Goal: Task Accomplishment & Management: Use online tool/utility

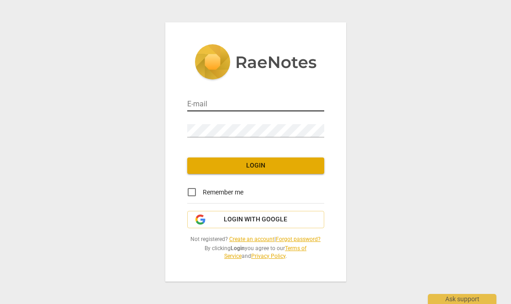
click at [211, 105] on input "email" at bounding box center [255, 104] width 137 height 13
type input "[EMAIL_ADDRESS][DOMAIN_NAME]"
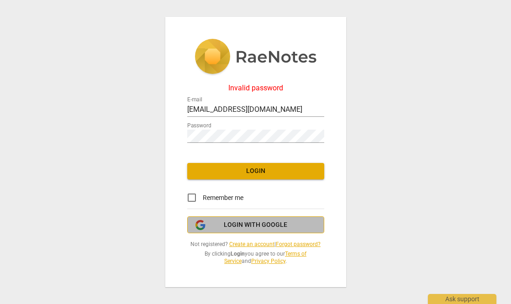
click at [261, 225] on span "Login with Google" at bounding box center [255, 225] width 63 height 9
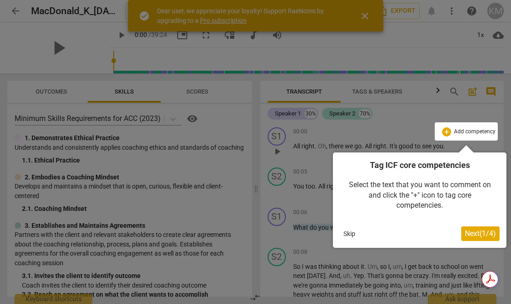
click at [349, 236] on button "Skip" at bounding box center [349, 234] width 19 height 14
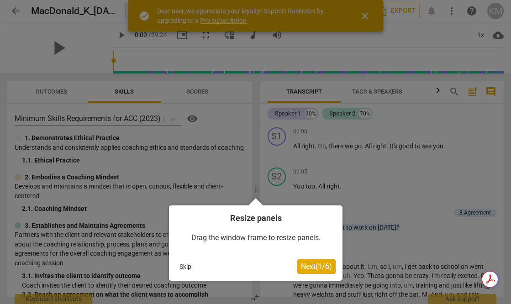
click at [186, 268] on button "Skip" at bounding box center [185, 267] width 19 height 14
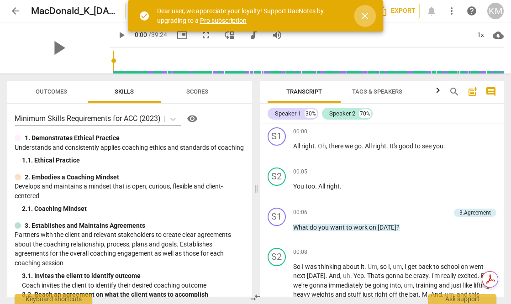
click at [365, 14] on span "close" at bounding box center [364, 16] width 11 height 11
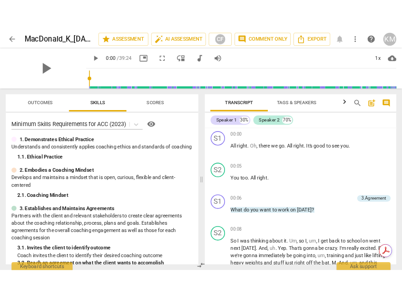
scroll to position [353, 0]
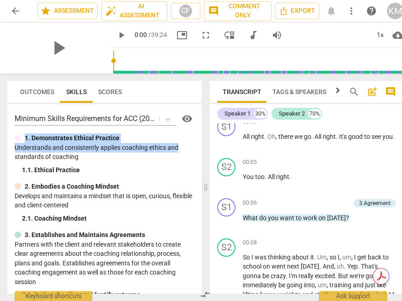
drag, startPoint x: 198, startPoint y: 132, endPoint x: 201, endPoint y: 145, distance: 13.2
click at [201, 145] on div "Minimum Skills Requirements for ACC (2023) visibility 1. Demonstrates Ethical P…" at bounding box center [104, 199] width 195 height 190
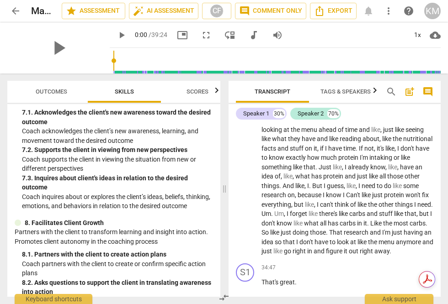
scroll to position [748, 0]
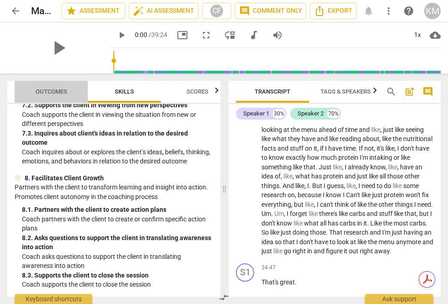
click at [40, 90] on span "Outcomes" at bounding box center [52, 91] width 32 height 7
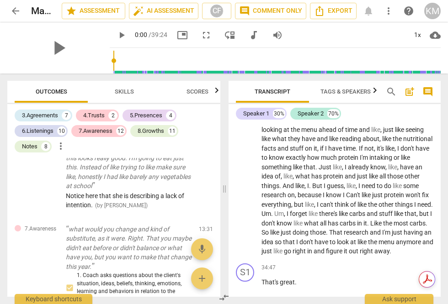
scroll to position [1287, 0]
